Goal: Task Accomplishment & Management: Manage account settings

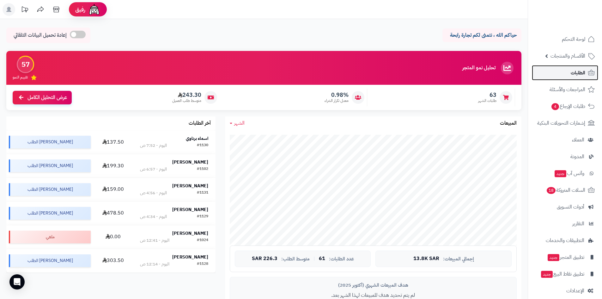
click at [562, 74] on link "الطلبات" at bounding box center [565, 72] width 66 height 15
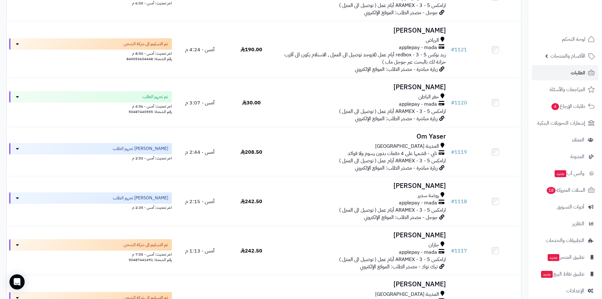
scroll to position [640, 0]
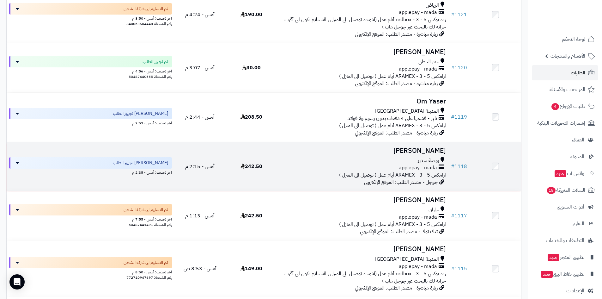
click at [412, 148] on h3 "Noura Alomar" at bounding box center [363, 150] width 166 height 7
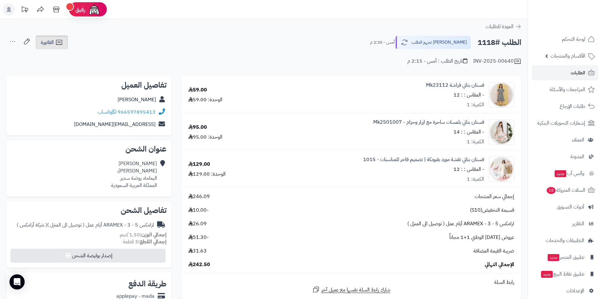
click at [61, 46] on icon at bounding box center [59, 43] width 8 height 8
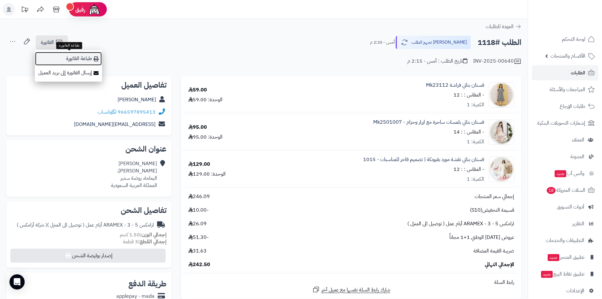
click at [77, 55] on link "طباعة الفاتورة" at bounding box center [68, 59] width 67 height 14
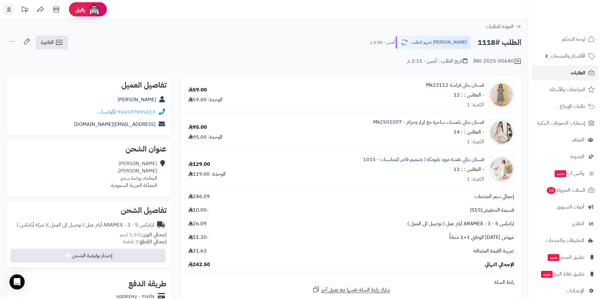
click at [547, 74] on link "الطلبات" at bounding box center [565, 72] width 66 height 15
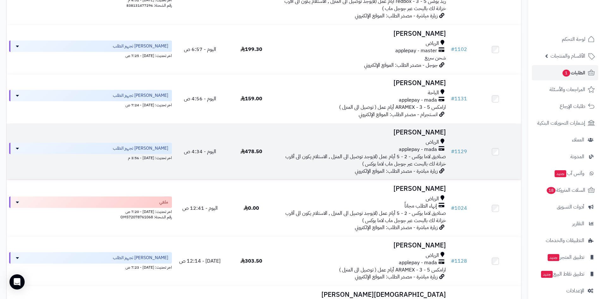
scroll to position [221, 0]
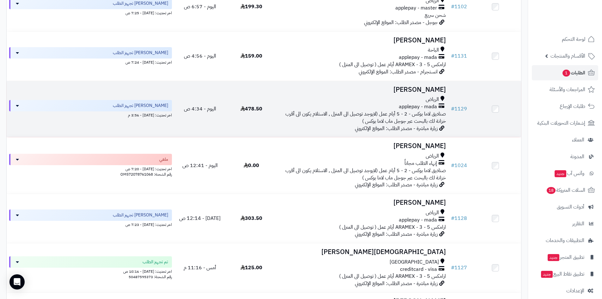
click at [423, 89] on h3 "[PERSON_NAME]" at bounding box center [363, 89] width 166 height 7
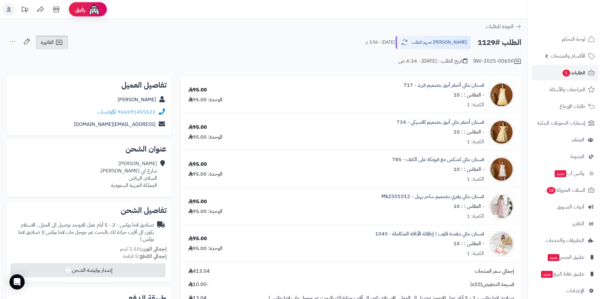
click at [65, 44] on link "الفاتورة" at bounding box center [52, 42] width 32 height 14
click at [249, 62] on div "INV-2025-00650 تاريخ الطلب : [DATE] - 4:34 ص" at bounding box center [264, 57] width 516 height 15
click at [63, 44] on icon at bounding box center [59, 43] width 8 height 8
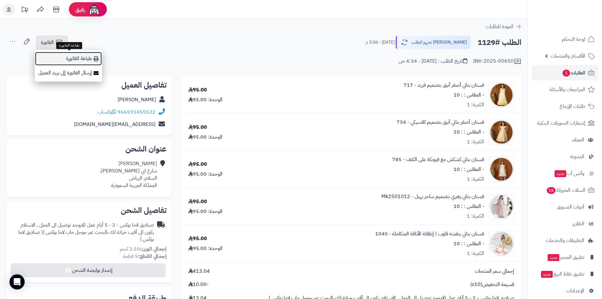
click at [74, 57] on link "طباعة الفاتورة" at bounding box center [68, 59] width 67 height 14
